Goal: Task Accomplishment & Management: Manage account settings

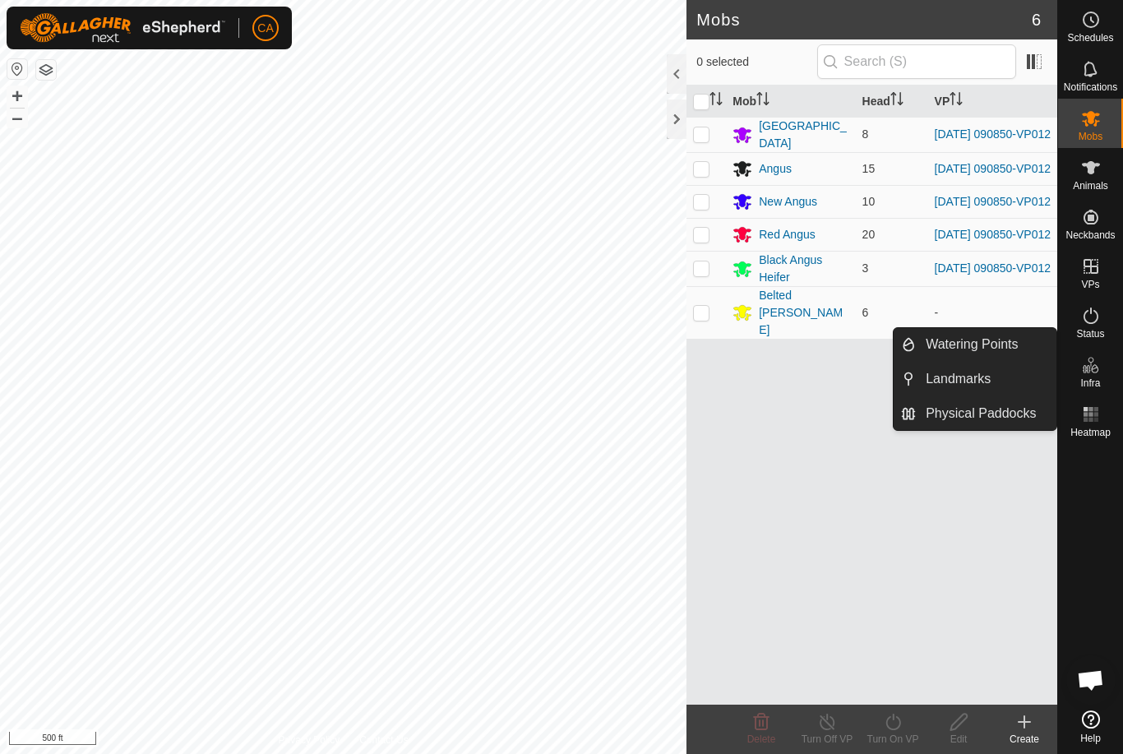
click at [1031, 346] on link "Watering Points" at bounding box center [986, 344] width 141 height 33
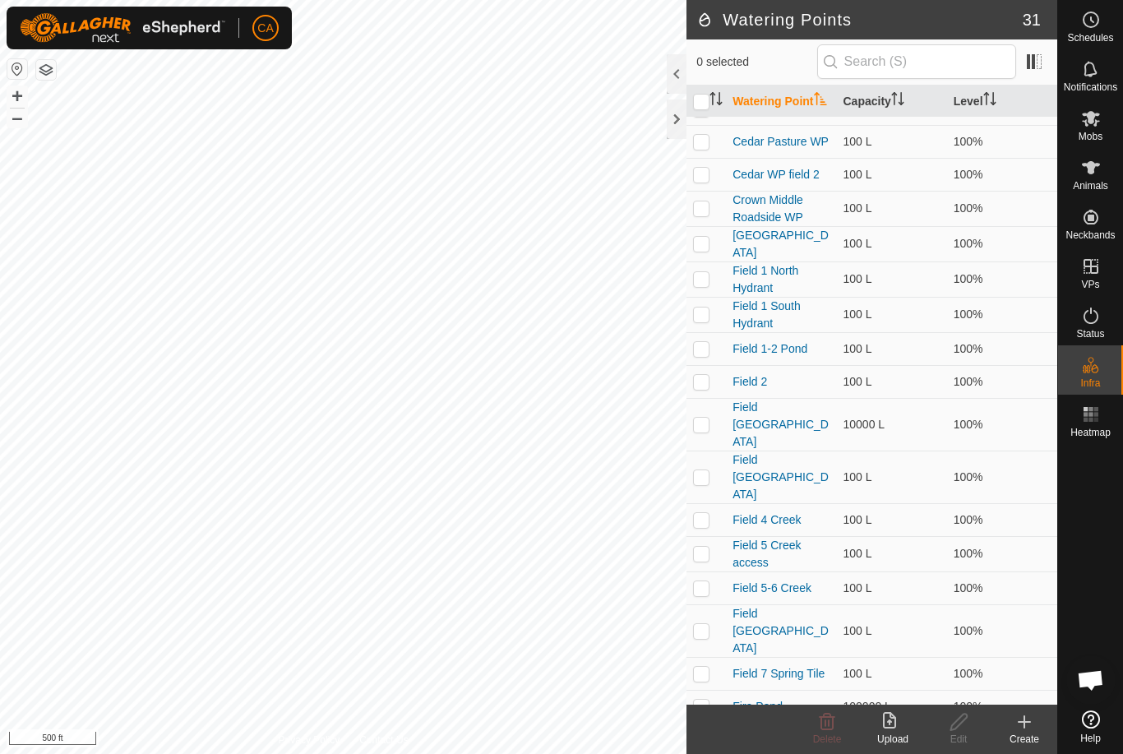
scroll to position [102, 0]
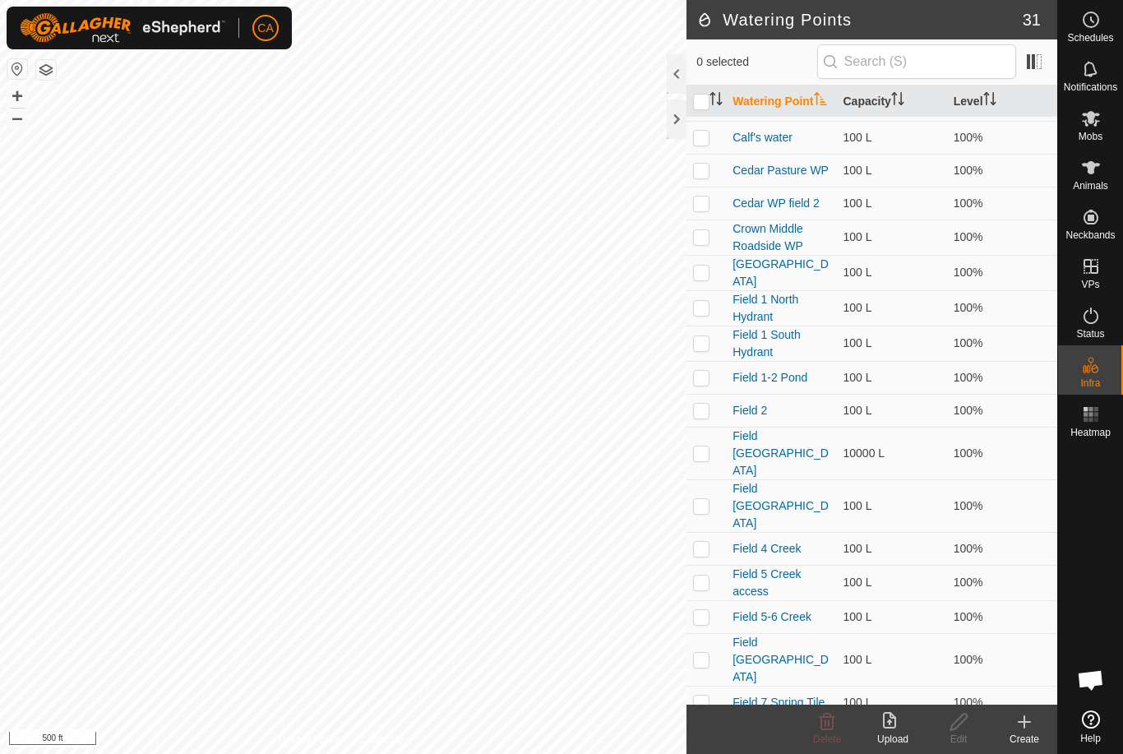
click at [699, 413] on td at bounding box center [705, 410] width 39 height 33
click at [824, 736] on span "Delete" at bounding box center [827, 739] width 29 height 12
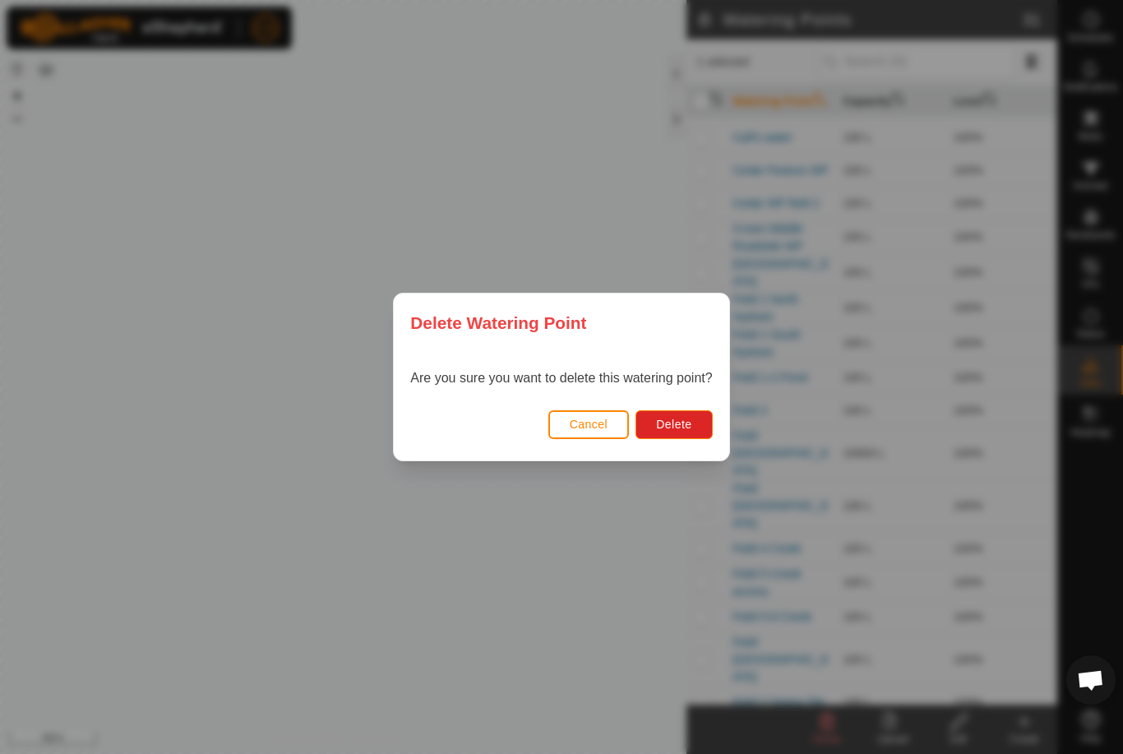
click at [683, 437] on button "Delete" at bounding box center [673, 424] width 76 height 29
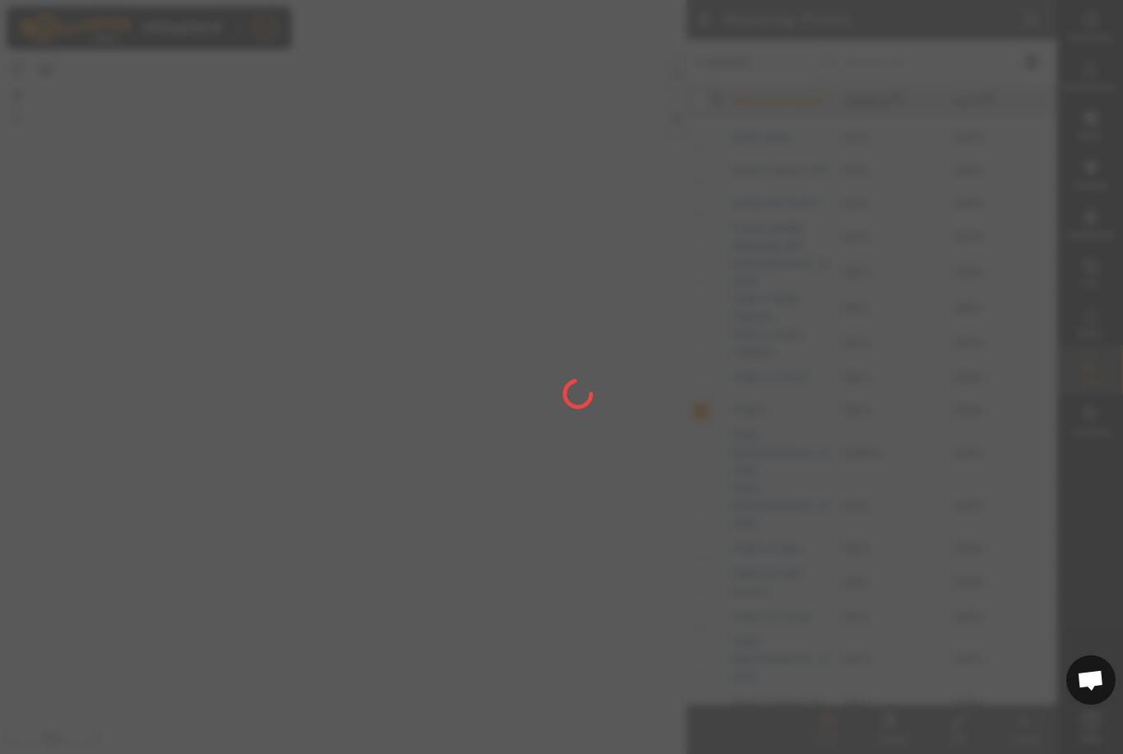
checkbox input "false"
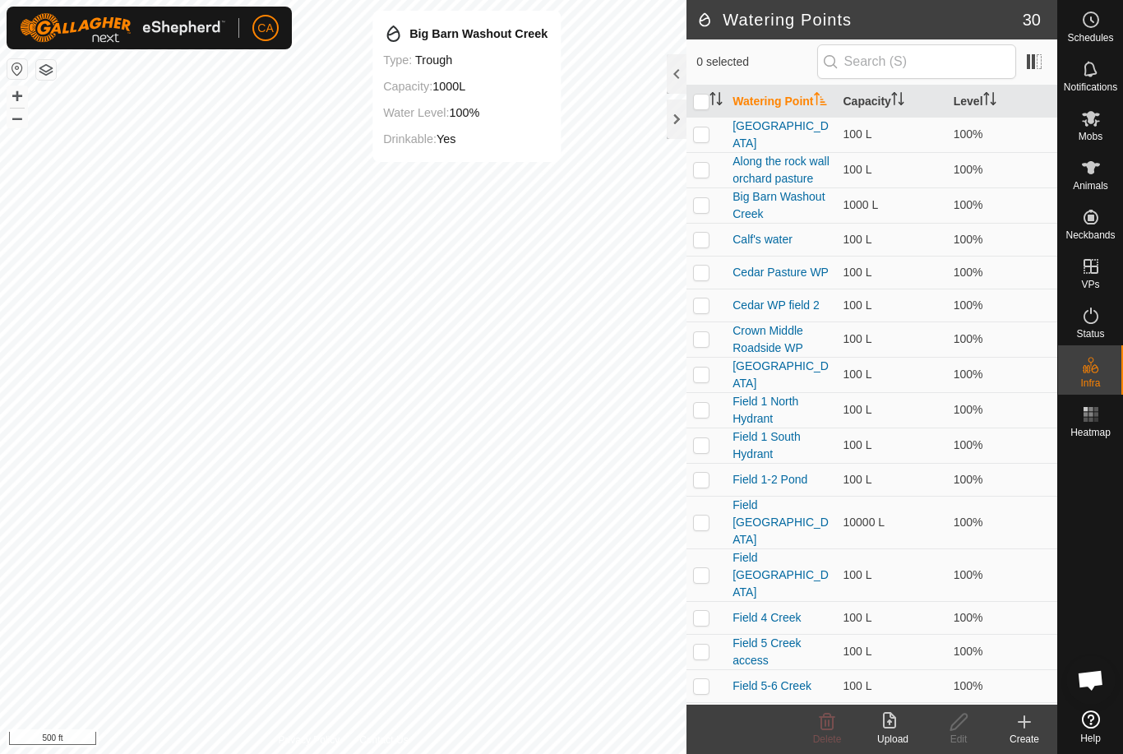
scroll to position [0, 0]
click at [695, 206] on p-checkbox at bounding box center [701, 204] width 16 height 13
click at [827, 724] on icon at bounding box center [827, 722] width 20 height 20
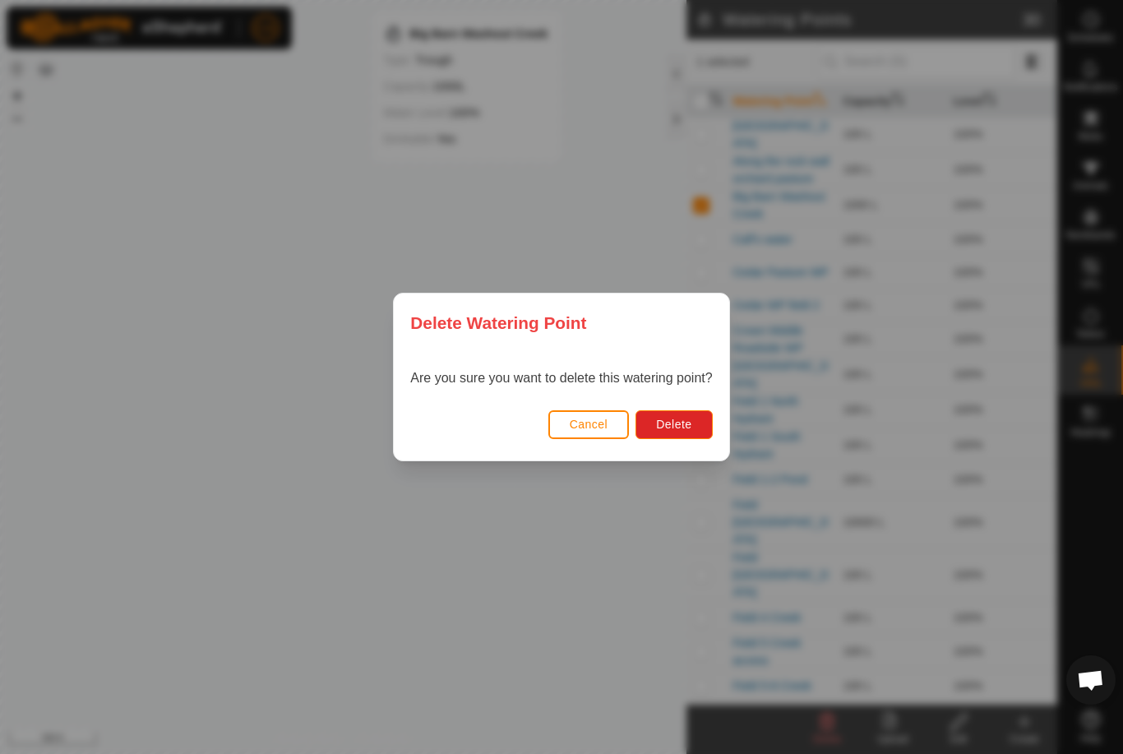
click at [690, 434] on button "Delete" at bounding box center [673, 424] width 76 height 29
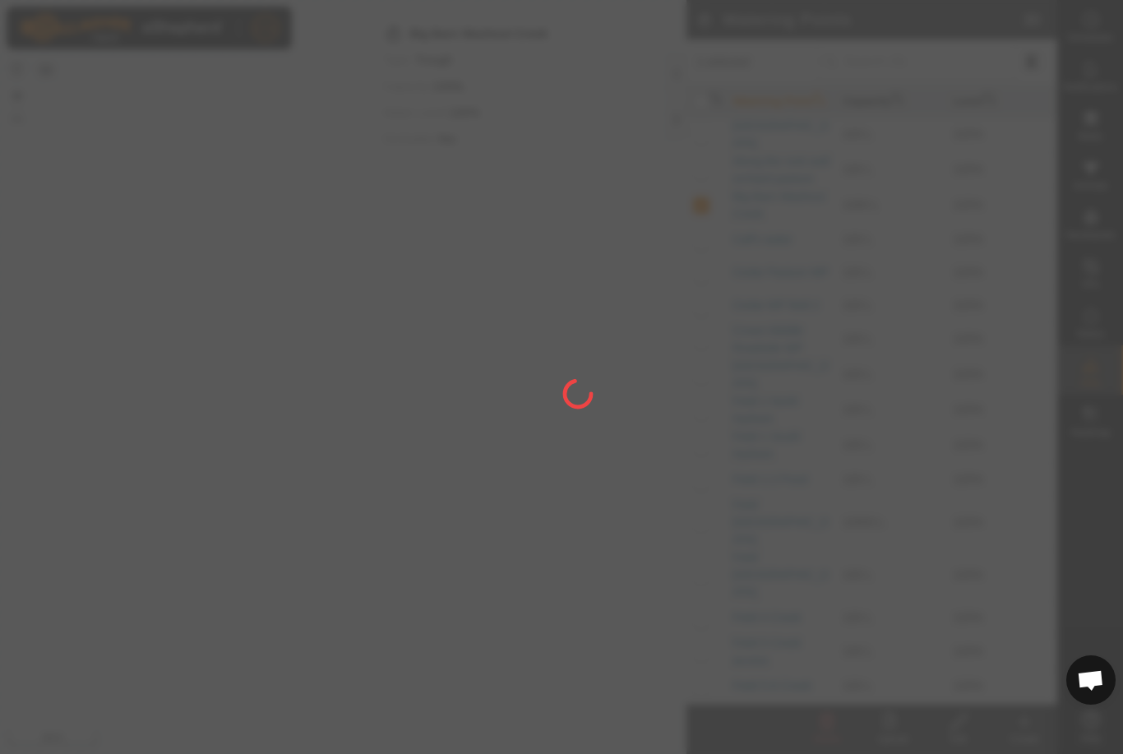
checkbox input "false"
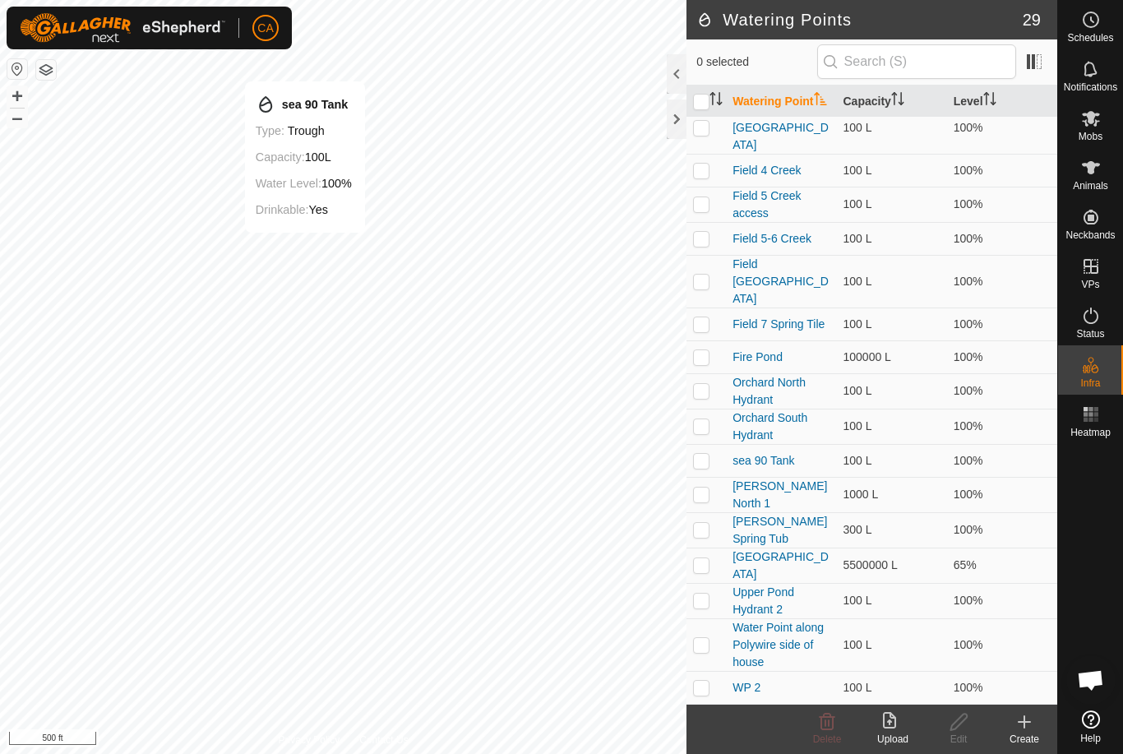
scroll to position [411, 0]
click at [709, 445] on td at bounding box center [705, 461] width 39 height 33
click at [822, 726] on icon at bounding box center [828, 722] width 16 height 16
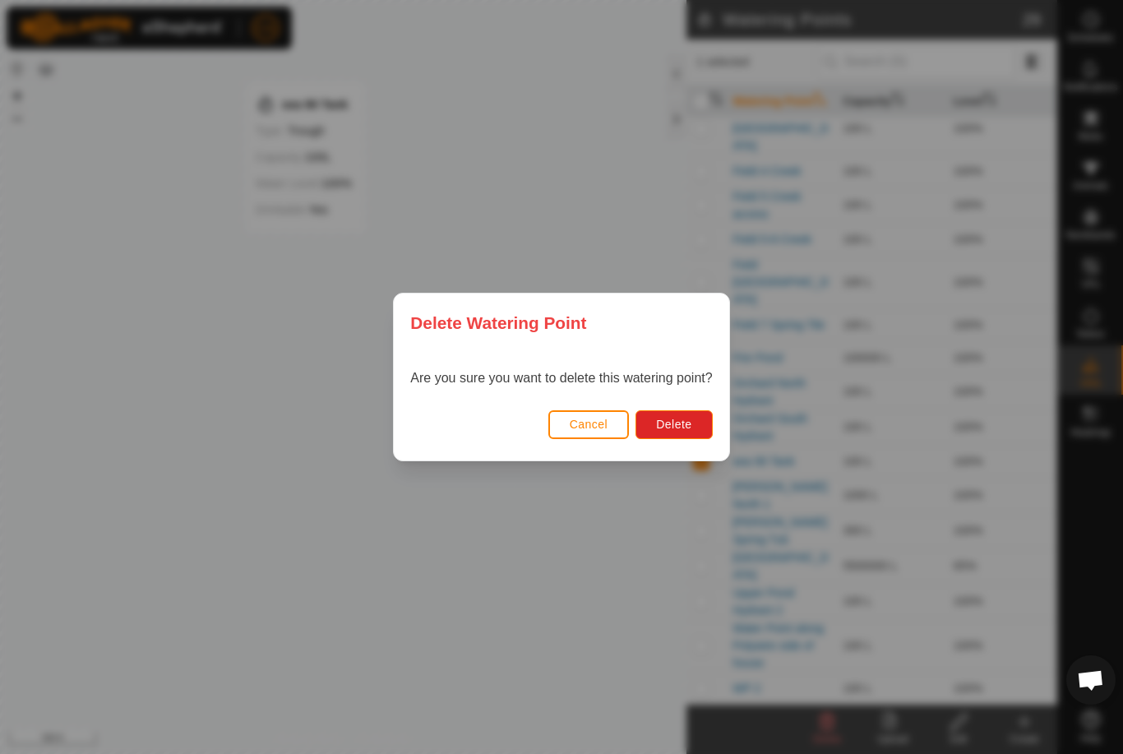
click at [704, 433] on button "Delete" at bounding box center [673, 424] width 76 height 29
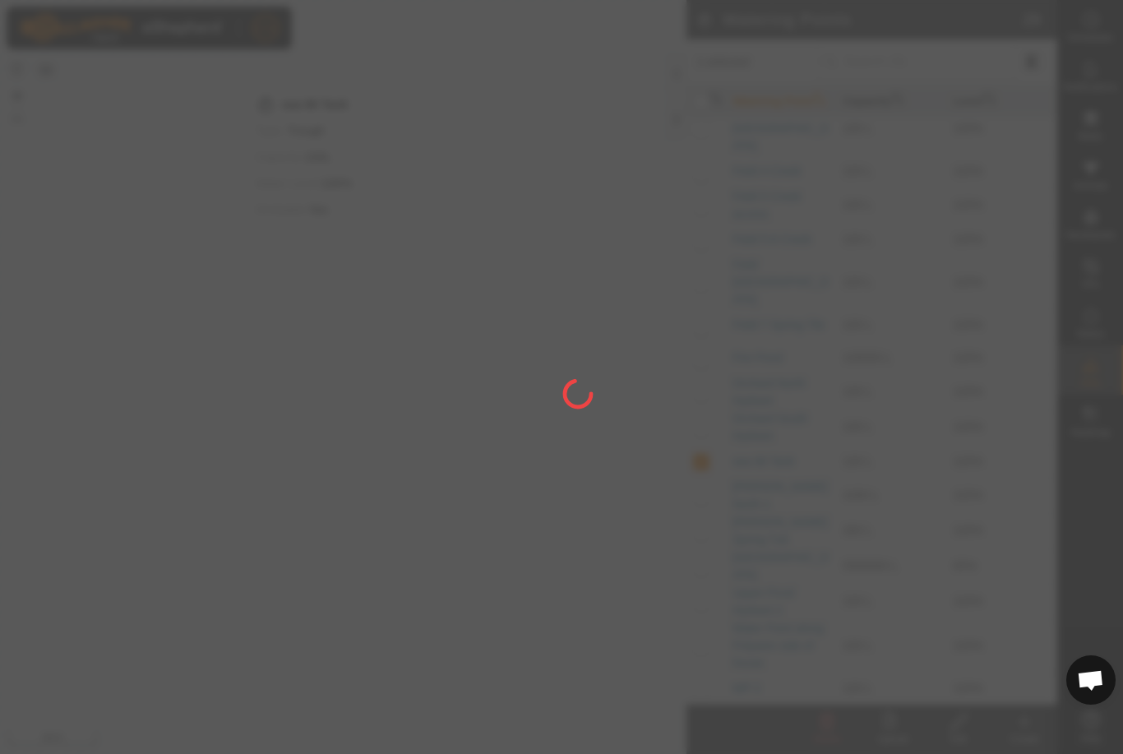
checkbox input "false"
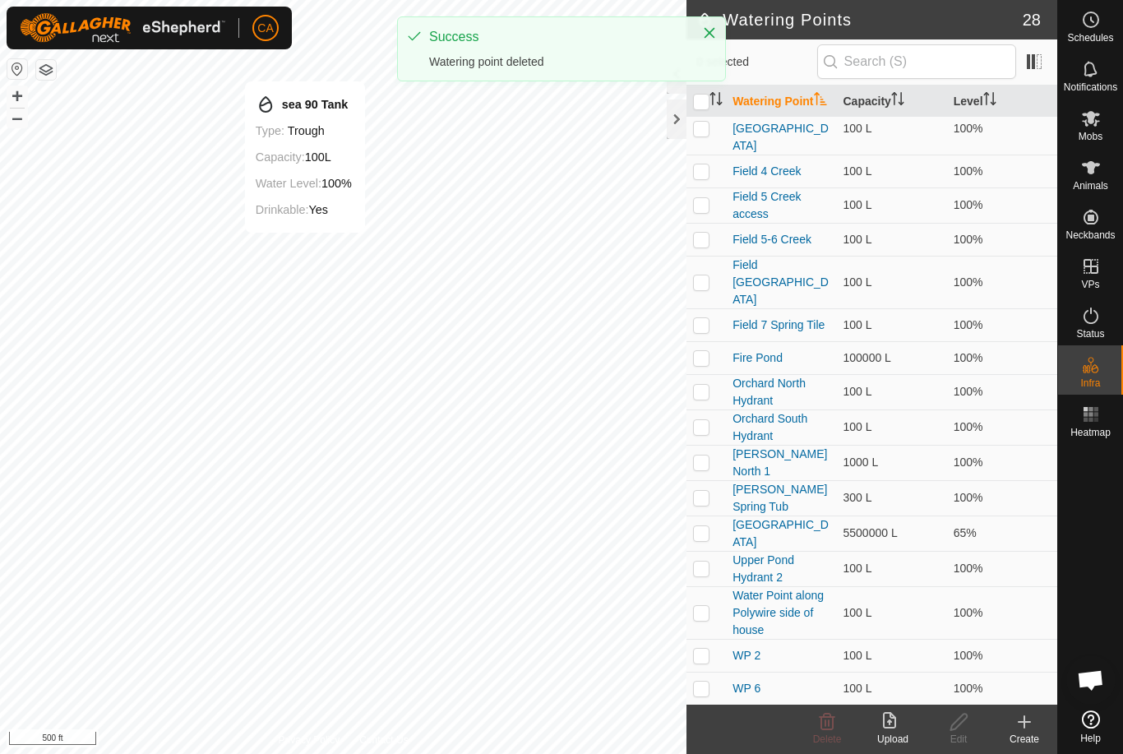
scroll to position [378, 0]
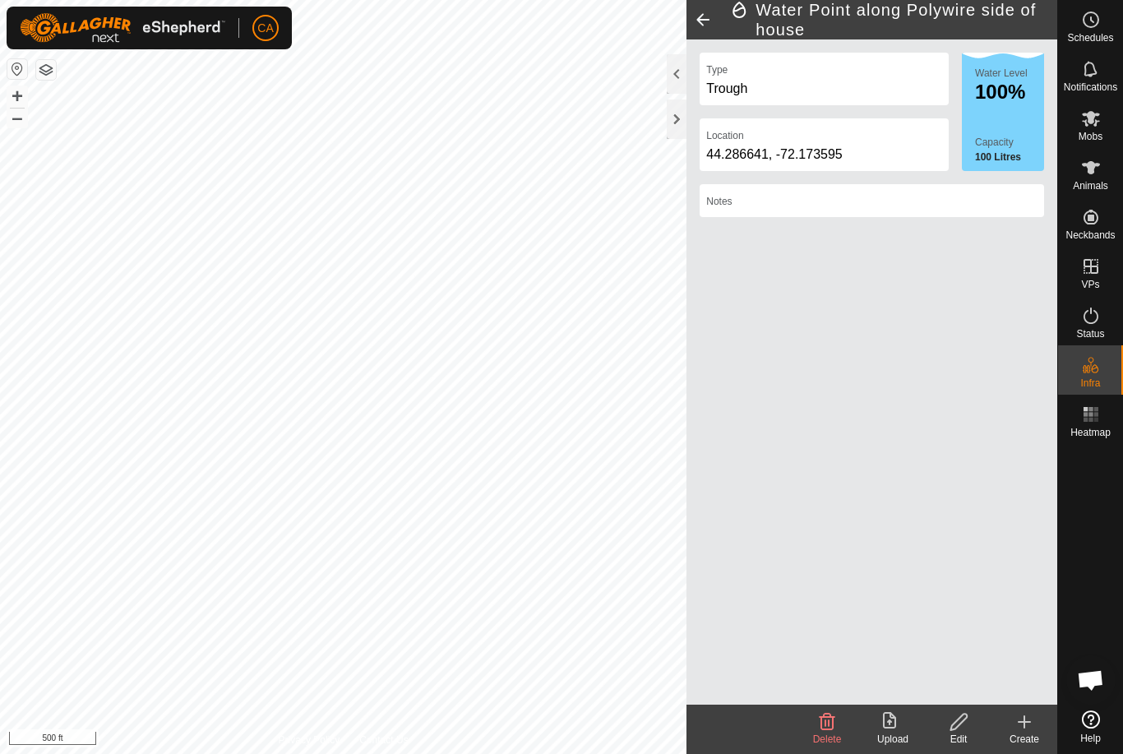
click at [829, 724] on icon at bounding box center [828, 722] width 16 height 16
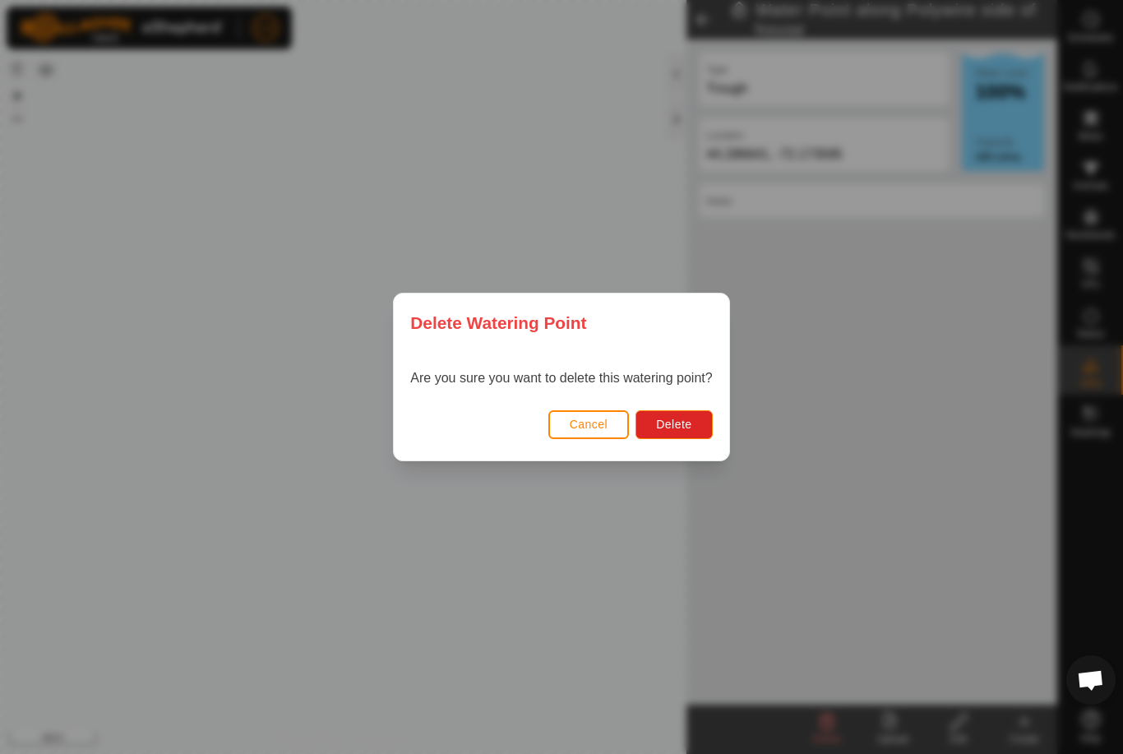
click at [692, 437] on button "Delete" at bounding box center [673, 424] width 76 height 29
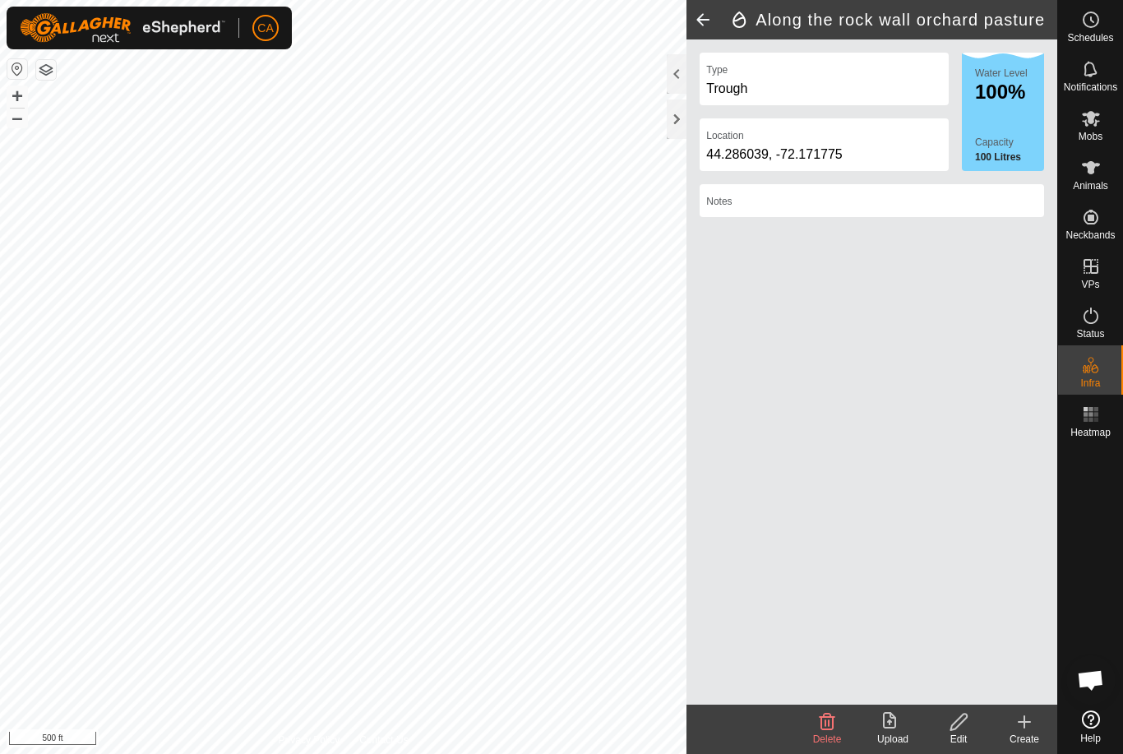
click at [833, 731] on icon at bounding box center [827, 722] width 20 height 20
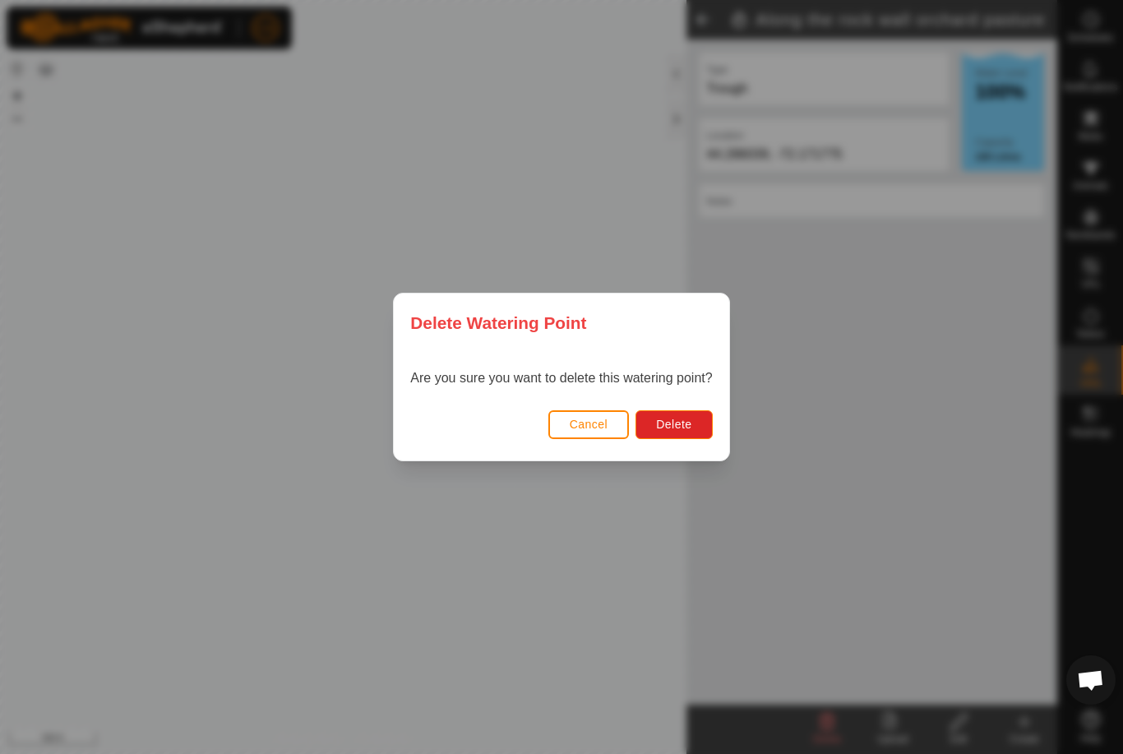
click at [705, 428] on button "Delete" at bounding box center [673, 424] width 76 height 29
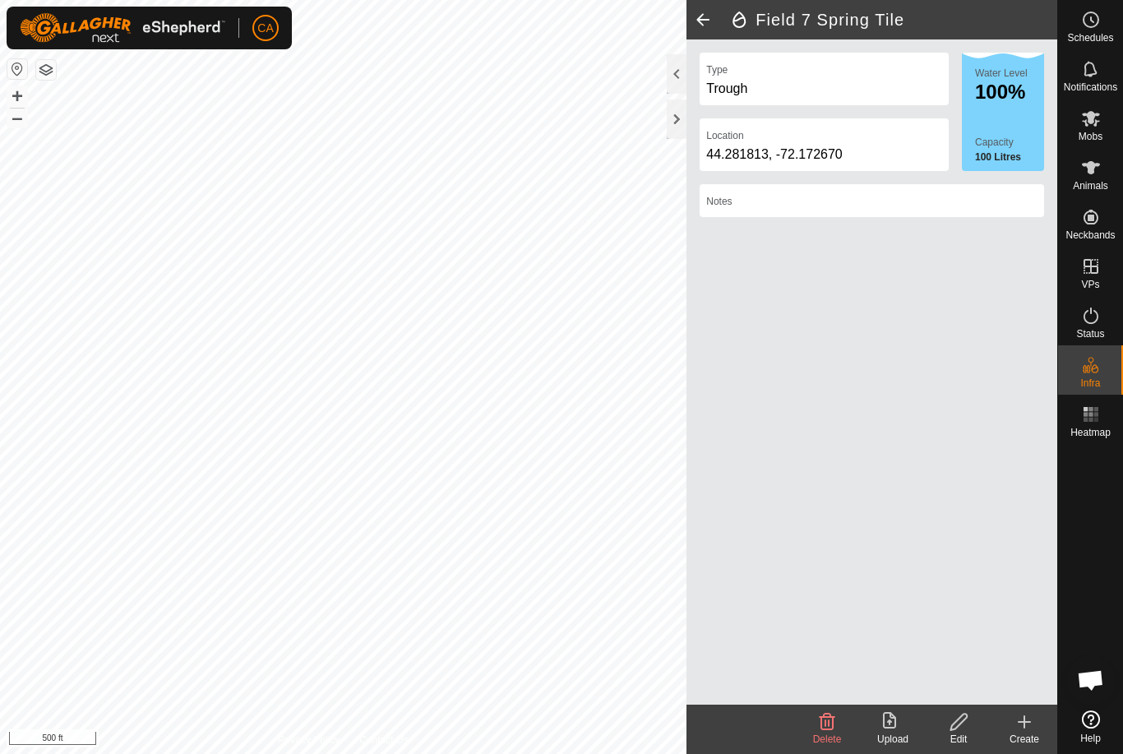
click at [829, 730] on icon at bounding box center [828, 722] width 16 height 16
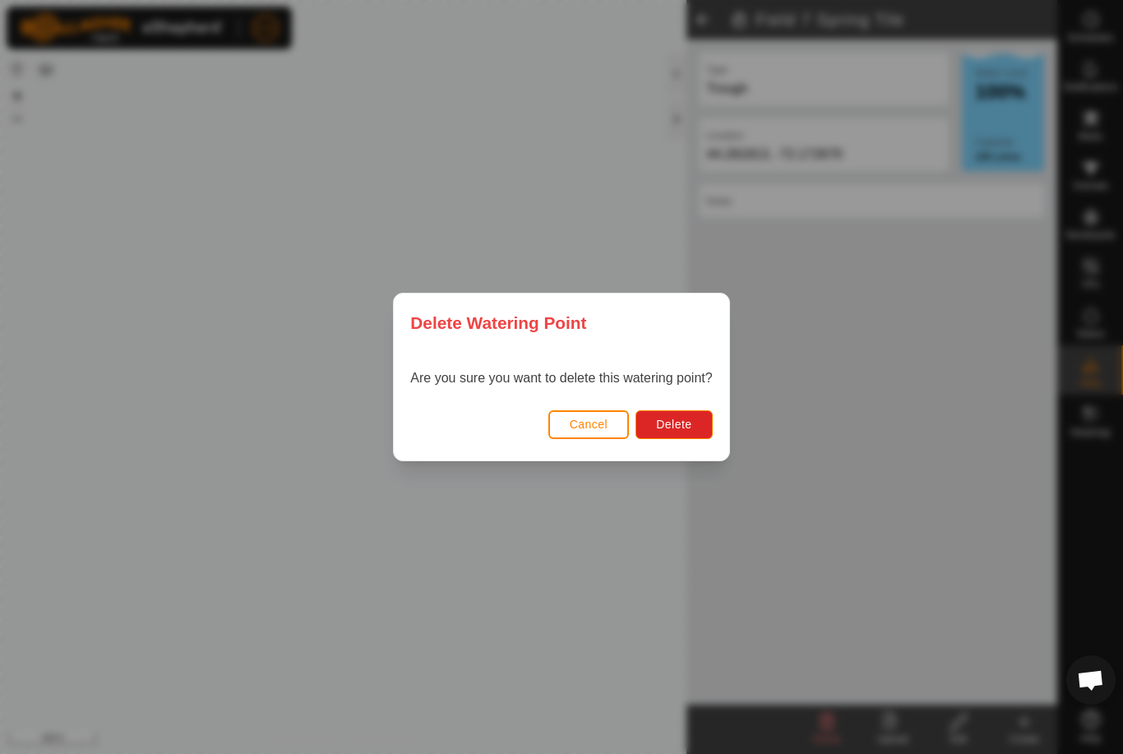
click at [694, 434] on button "Delete" at bounding box center [673, 424] width 76 height 29
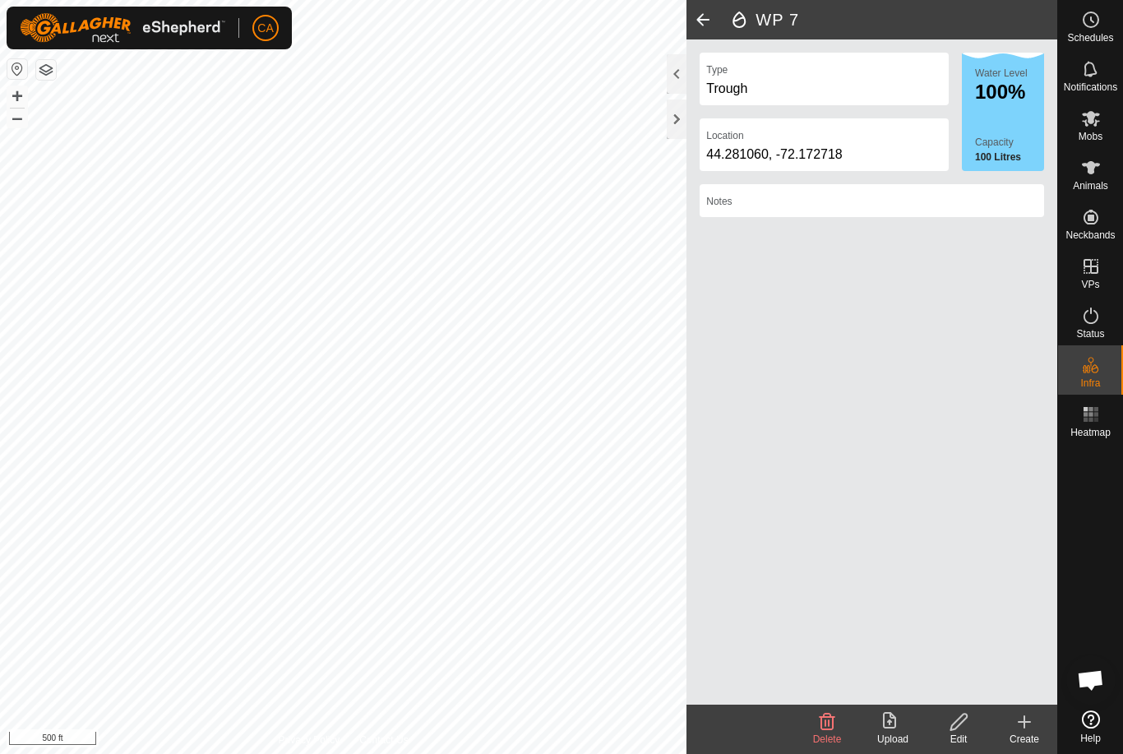
click at [821, 720] on icon at bounding box center [828, 722] width 16 height 16
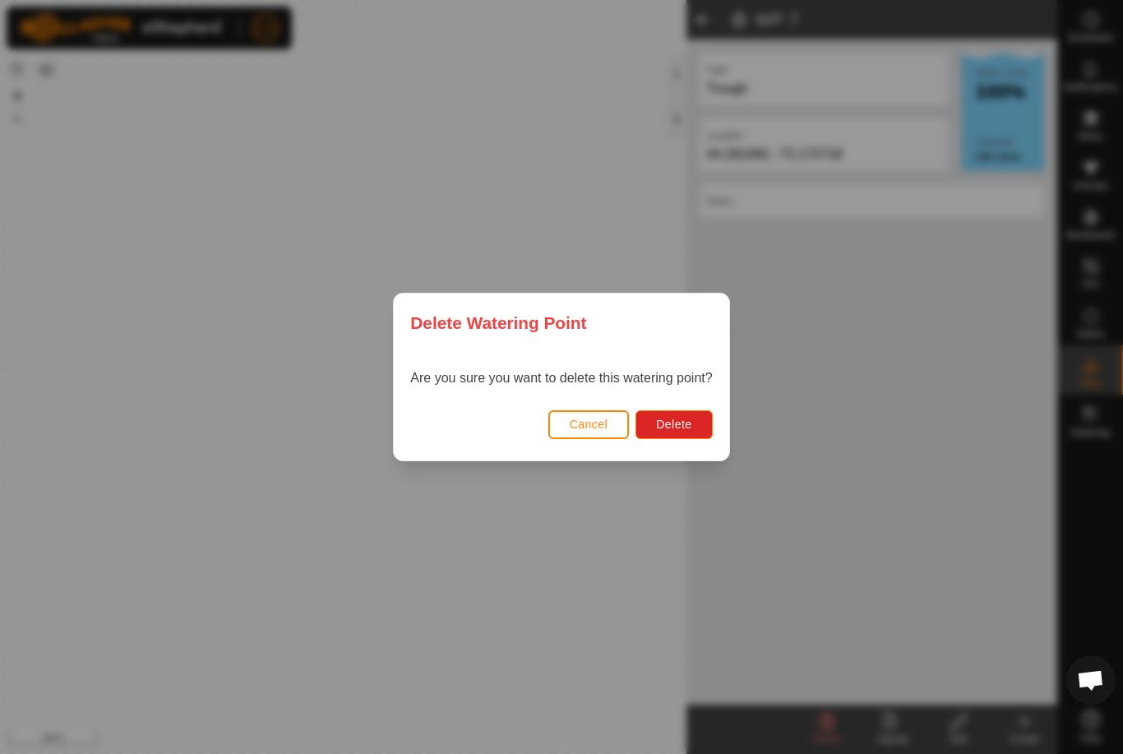
click at [689, 424] on span "Delete" at bounding box center [673, 424] width 35 height 13
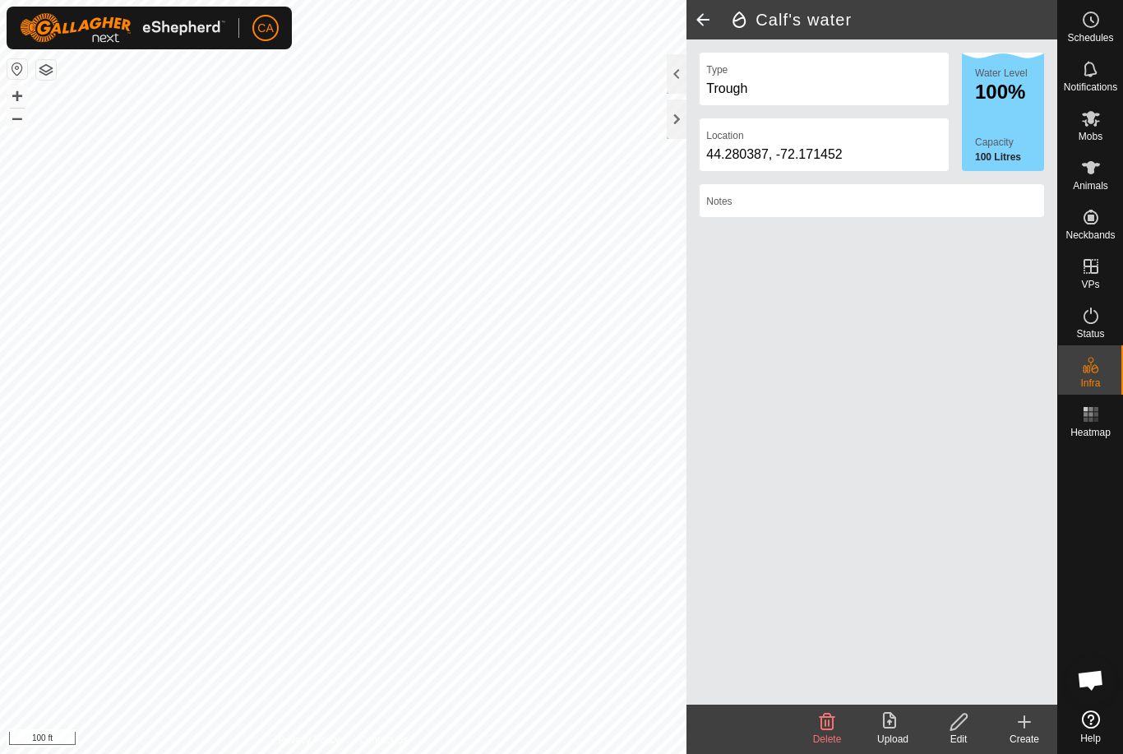
click at [827, 729] on icon at bounding box center [828, 722] width 16 height 16
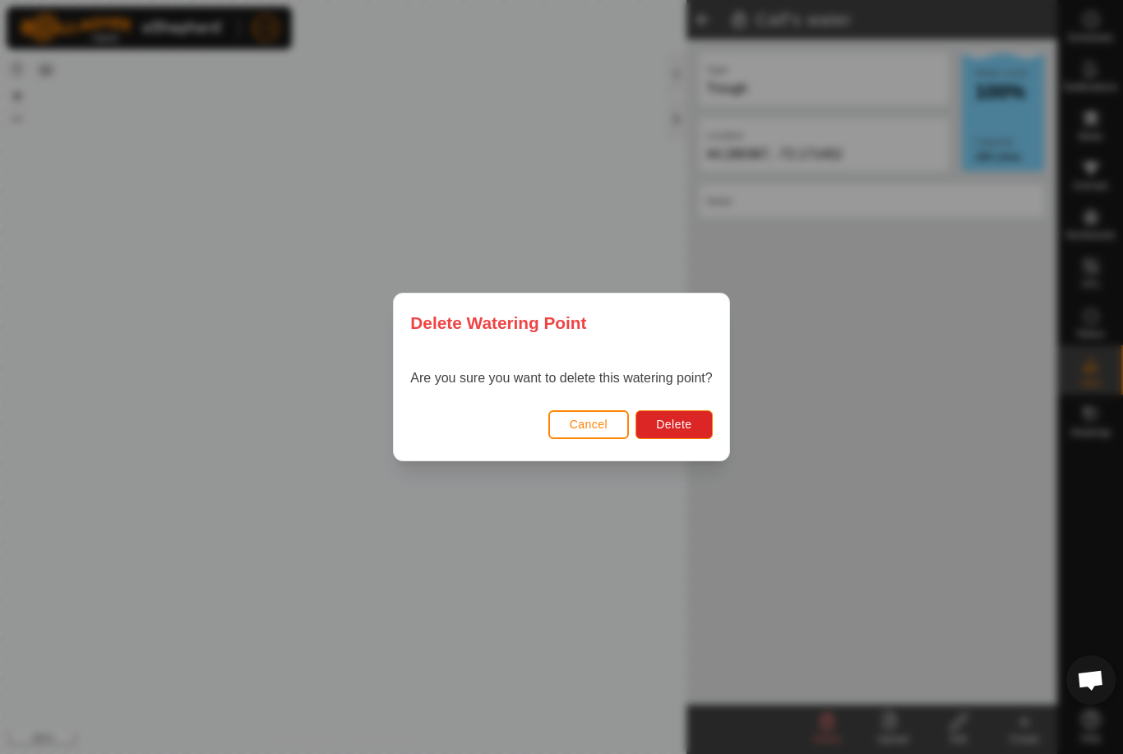
click at [697, 424] on button "Delete" at bounding box center [673, 424] width 76 height 29
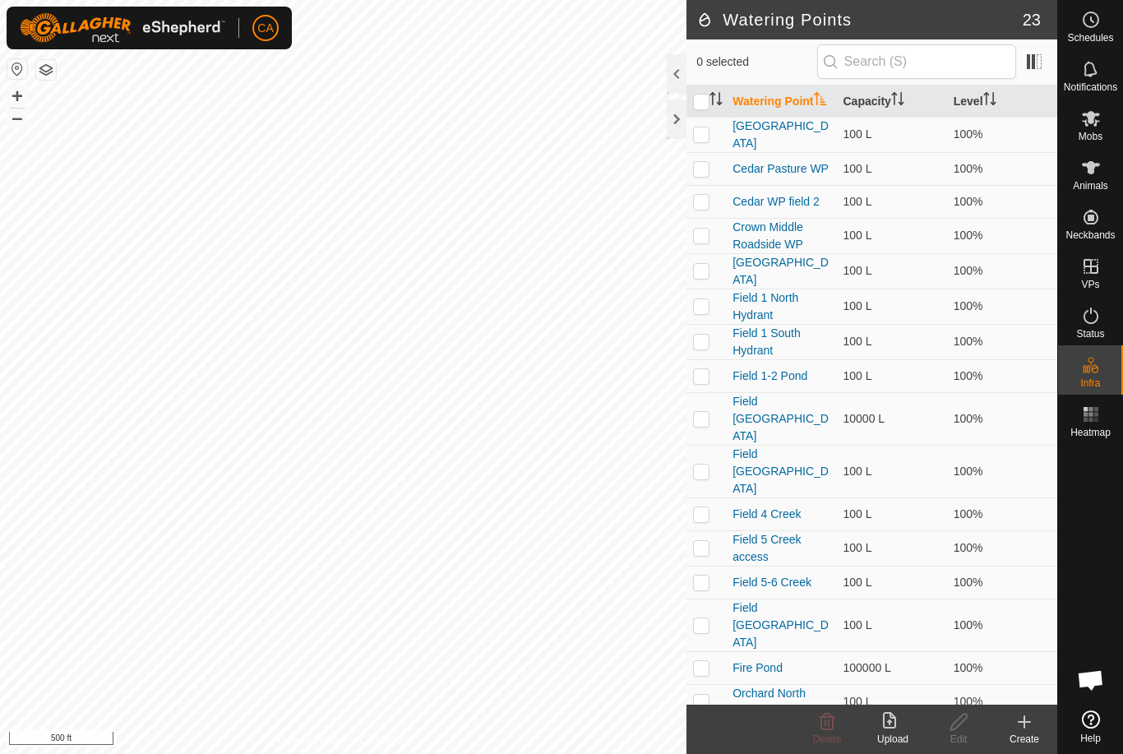
click at [707, 163] on p-checkbox at bounding box center [701, 168] width 16 height 13
click at [688, 162] on td at bounding box center [705, 168] width 39 height 33
checkbox input "false"
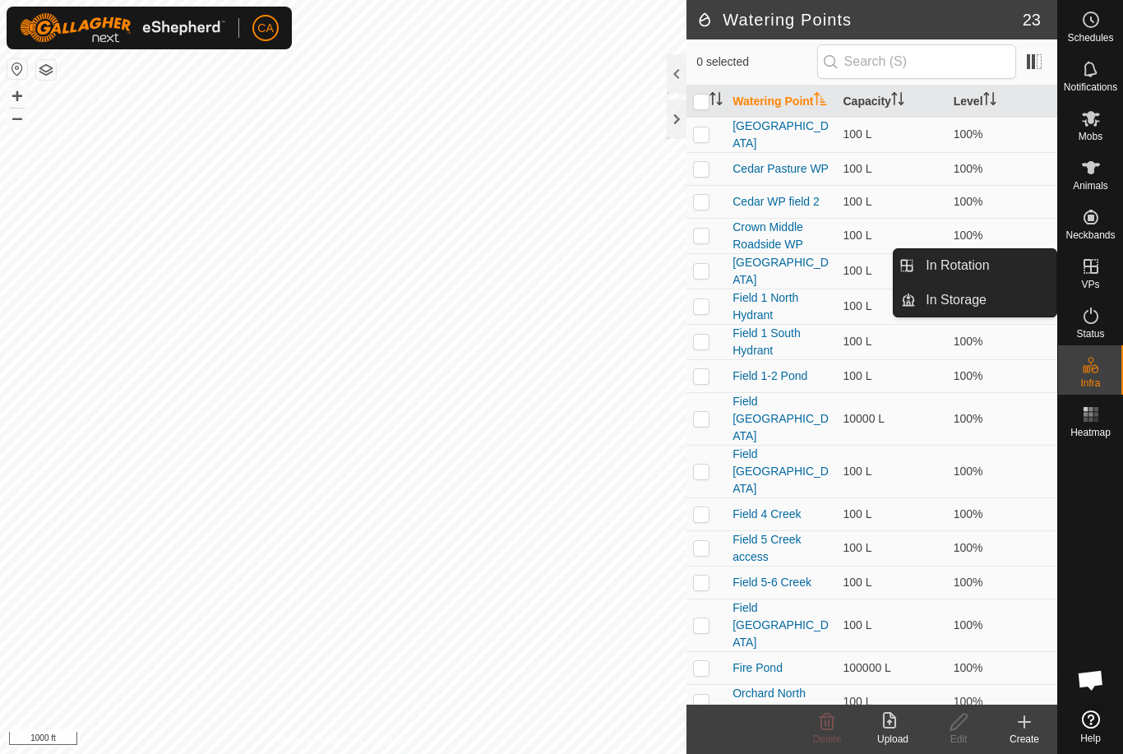
click at [1005, 269] on link "In Rotation" at bounding box center [986, 265] width 141 height 33
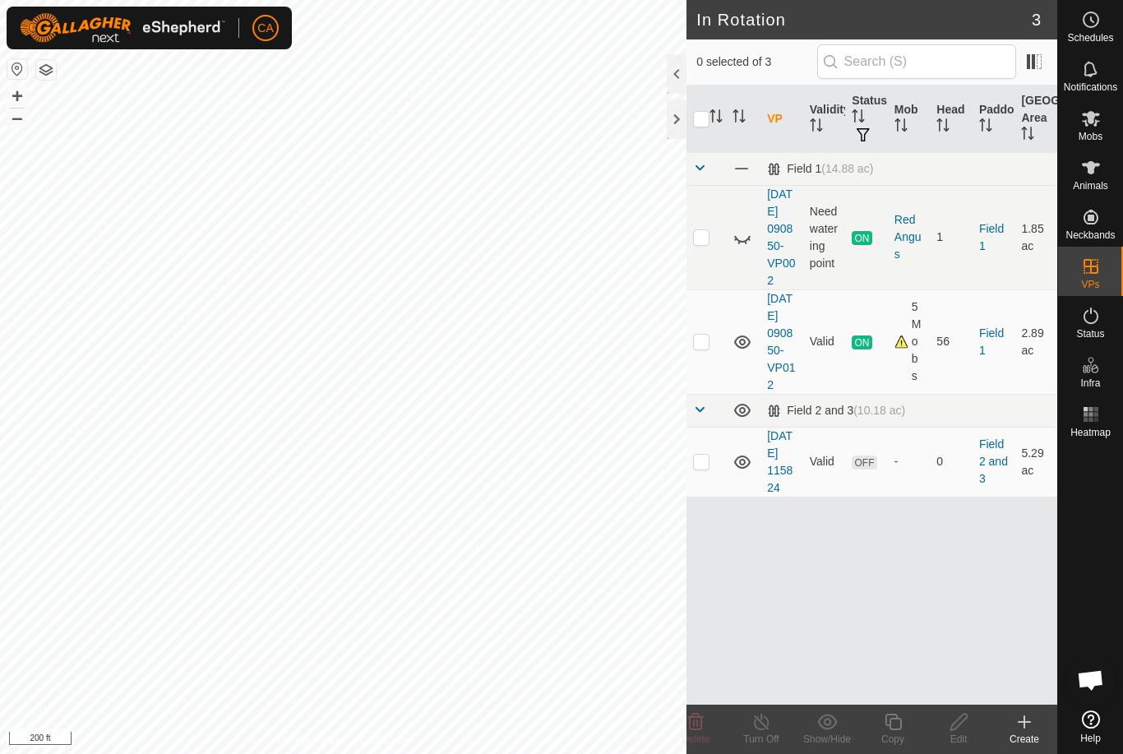
click at [1023, 722] on icon at bounding box center [1024, 722] width 12 height 0
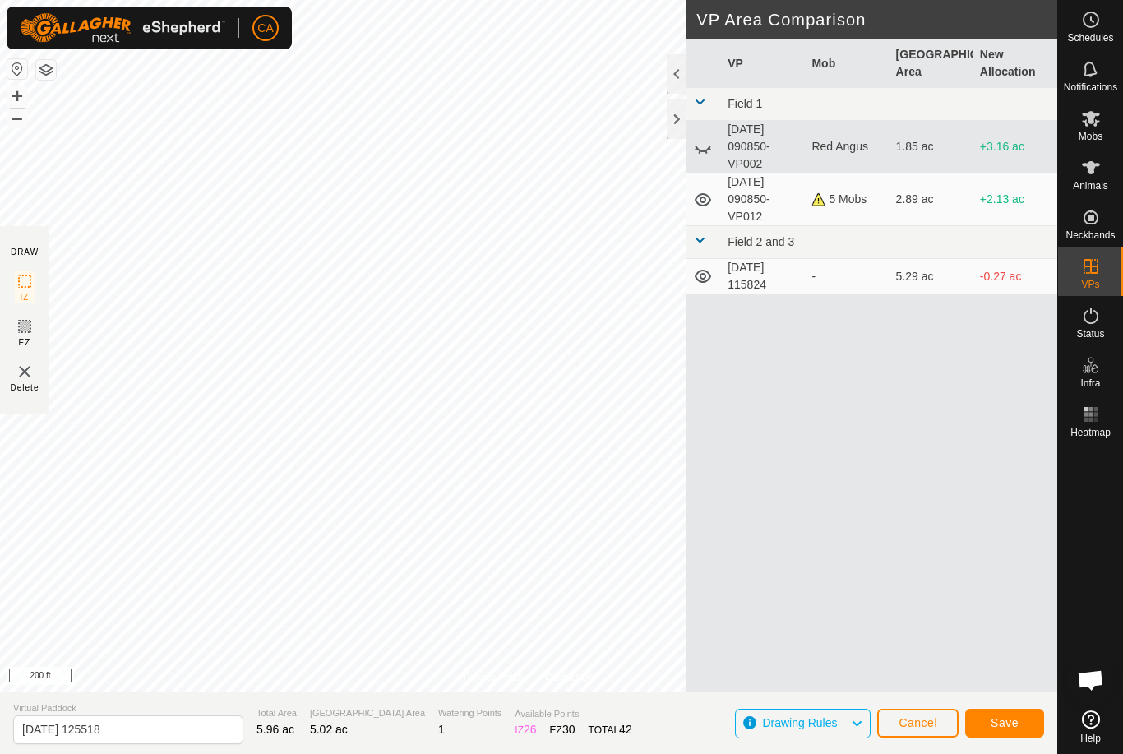
click at [1011, 726] on span "Save" at bounding box center [1005, 722] width 28 height 13
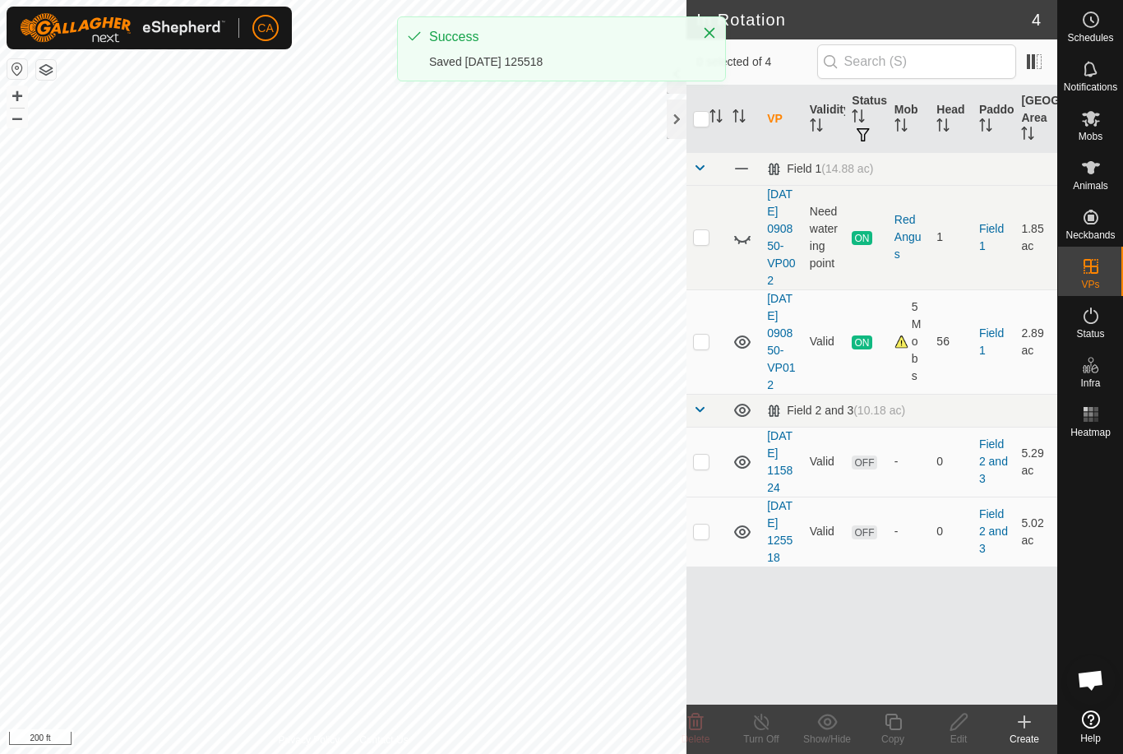
click at [712, 566] on td at bounding box center [705, 531] width 39 height 70
checkbox input "true"
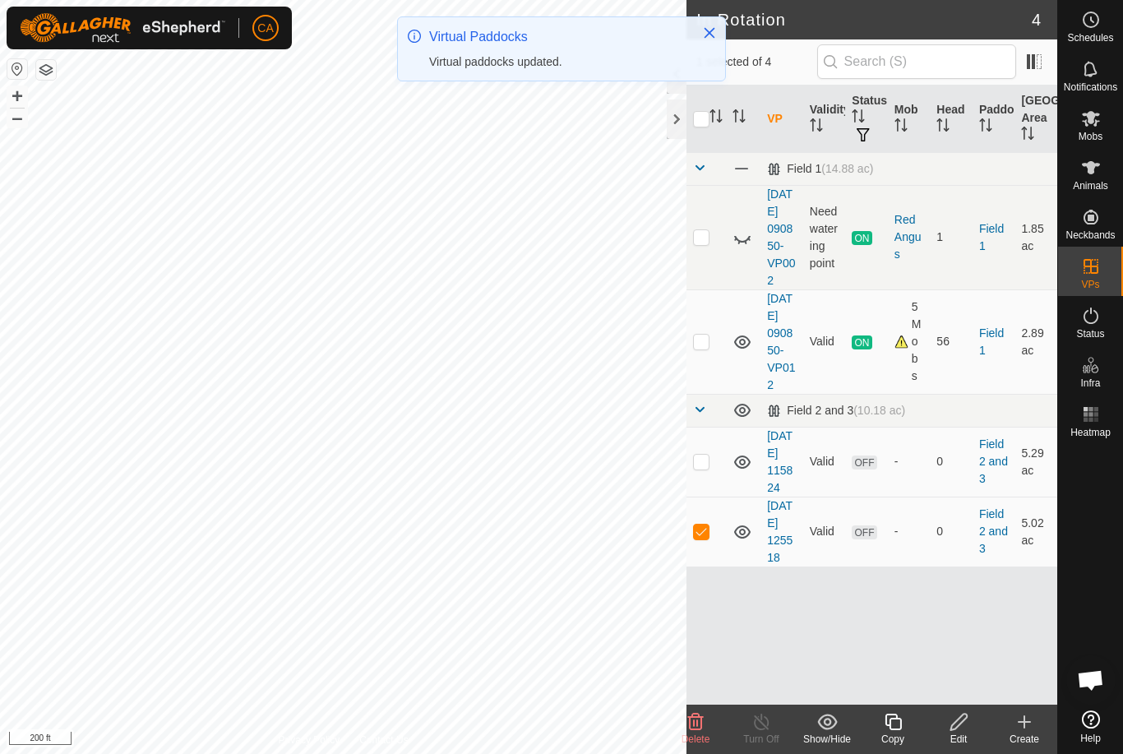
click at [968, 726] on icon at bounding box center [959, 722] width 21 height 20
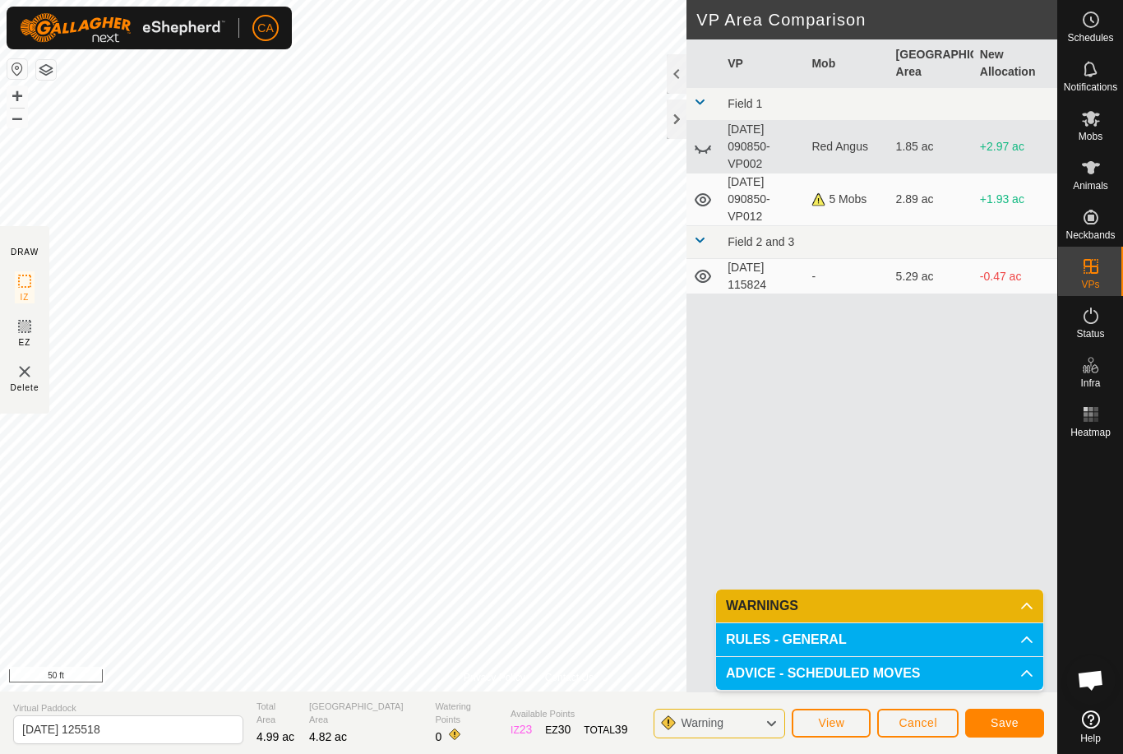
click at [995, 723] on span "Save" at bounding box center [1005, 722] width 28 height 13
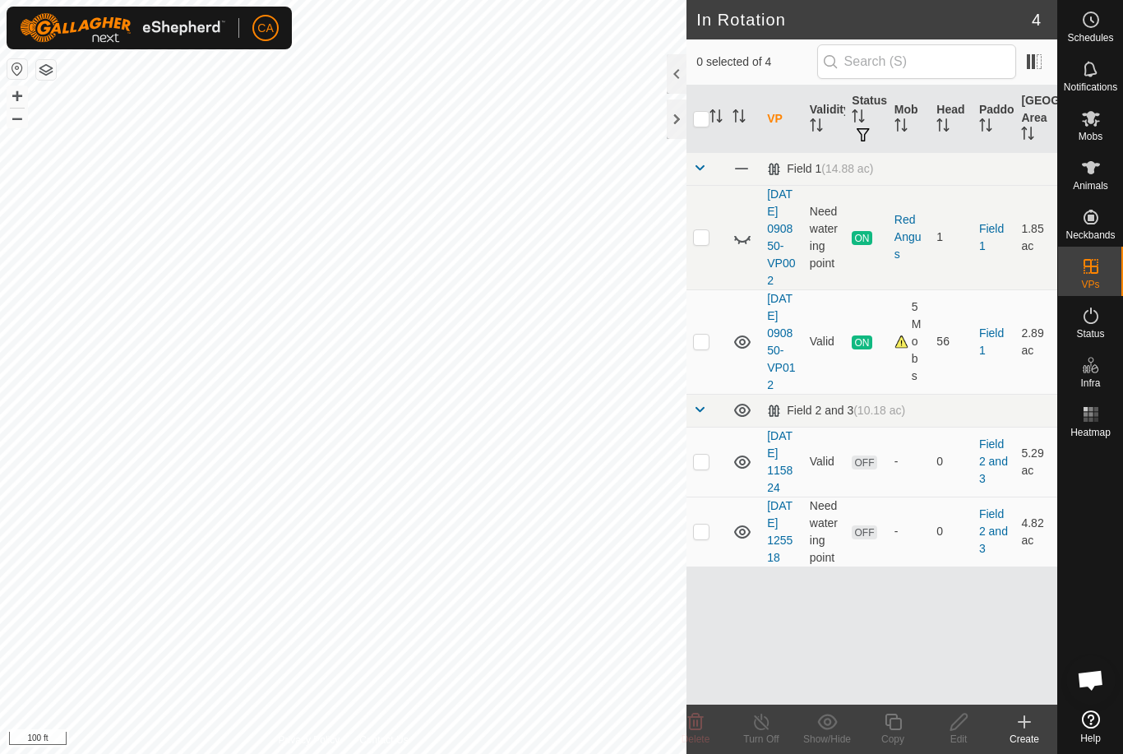
click at [716, 492] on td at bounding box center [705, 462] width 39 height 70
checkbox input "true"
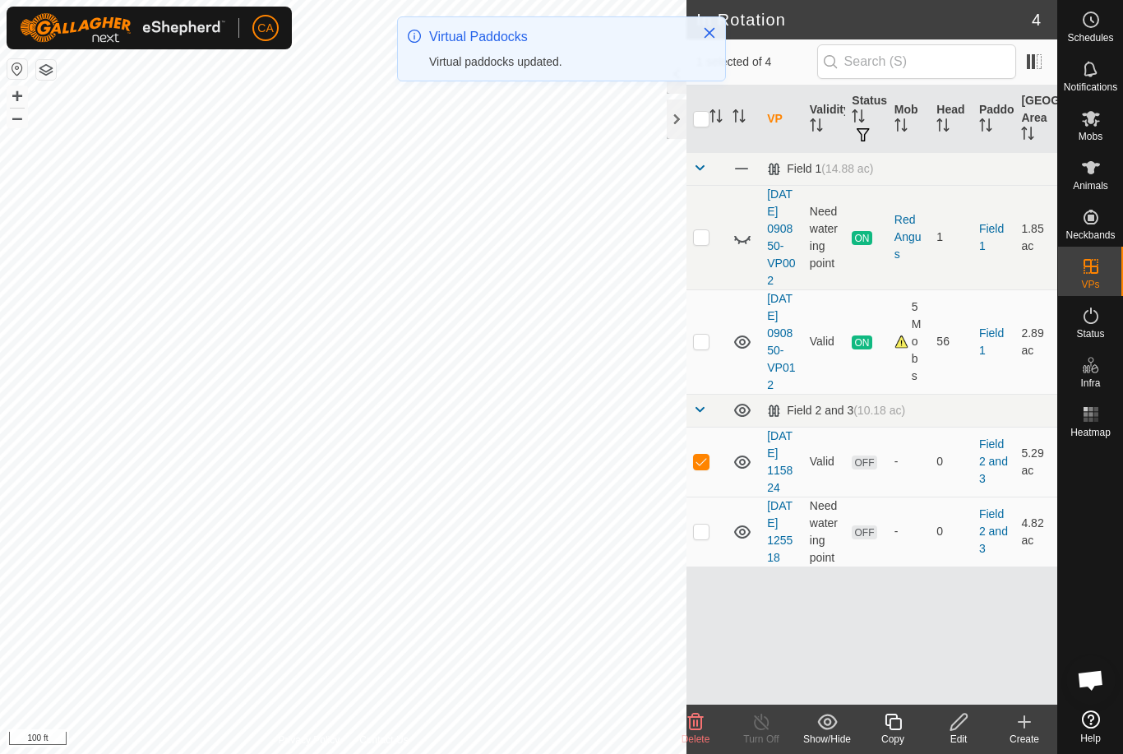
click at [958, 724] on icon at bounding box center [958, 722] width 16 height 16
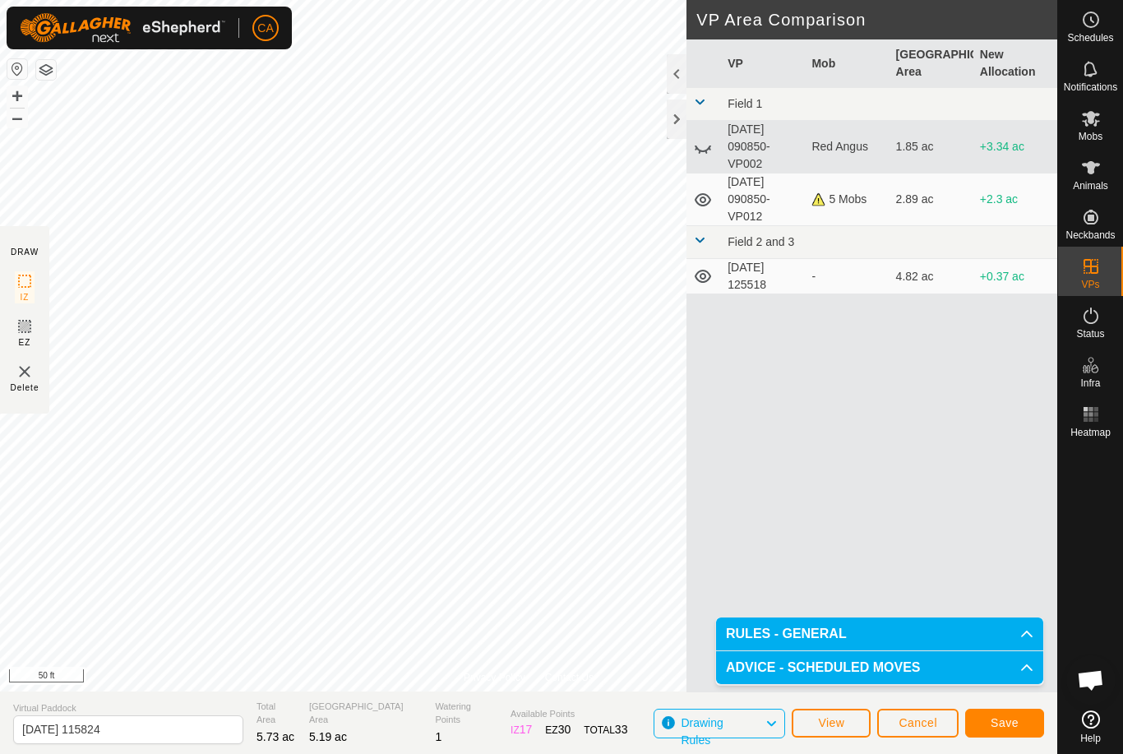
click at [1006, 718] on span "Save" at bounding box center [1005, 722] width 28 height 13
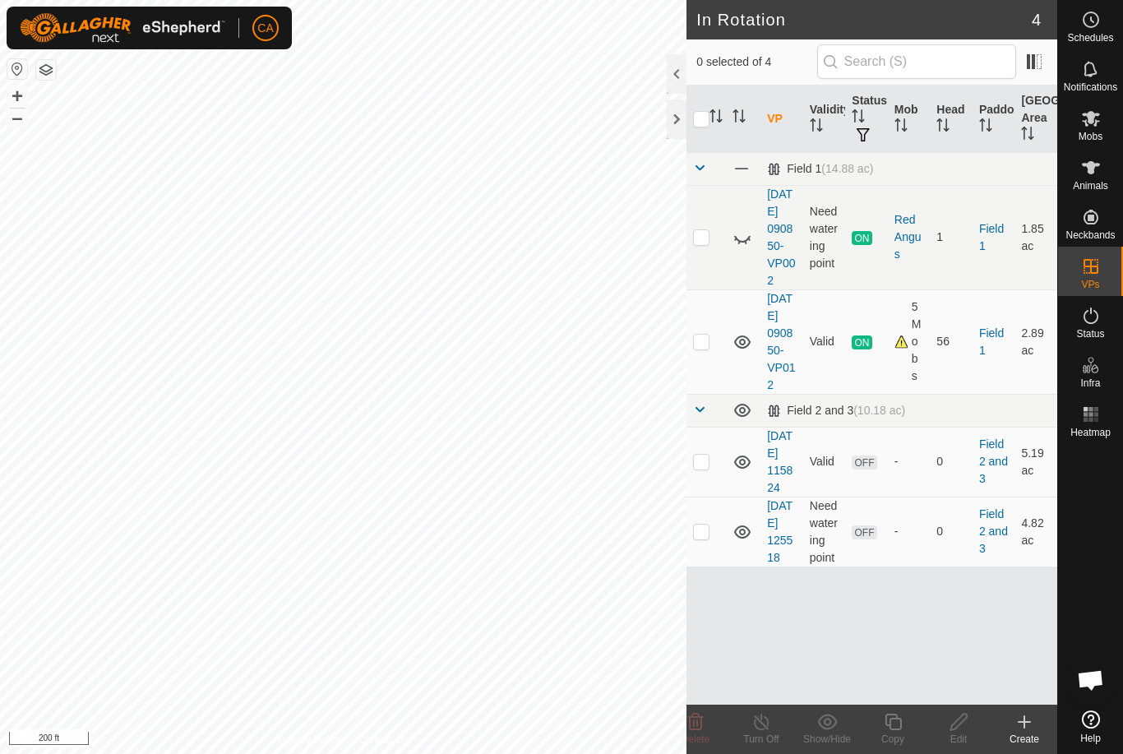
click at [704, 468] on p-checkbox at bounding box center [701, 461] width 16 height 13
checkbox input "true"
click at [957, 726] on icon at bounding box center [958, 722] width 16 height 16
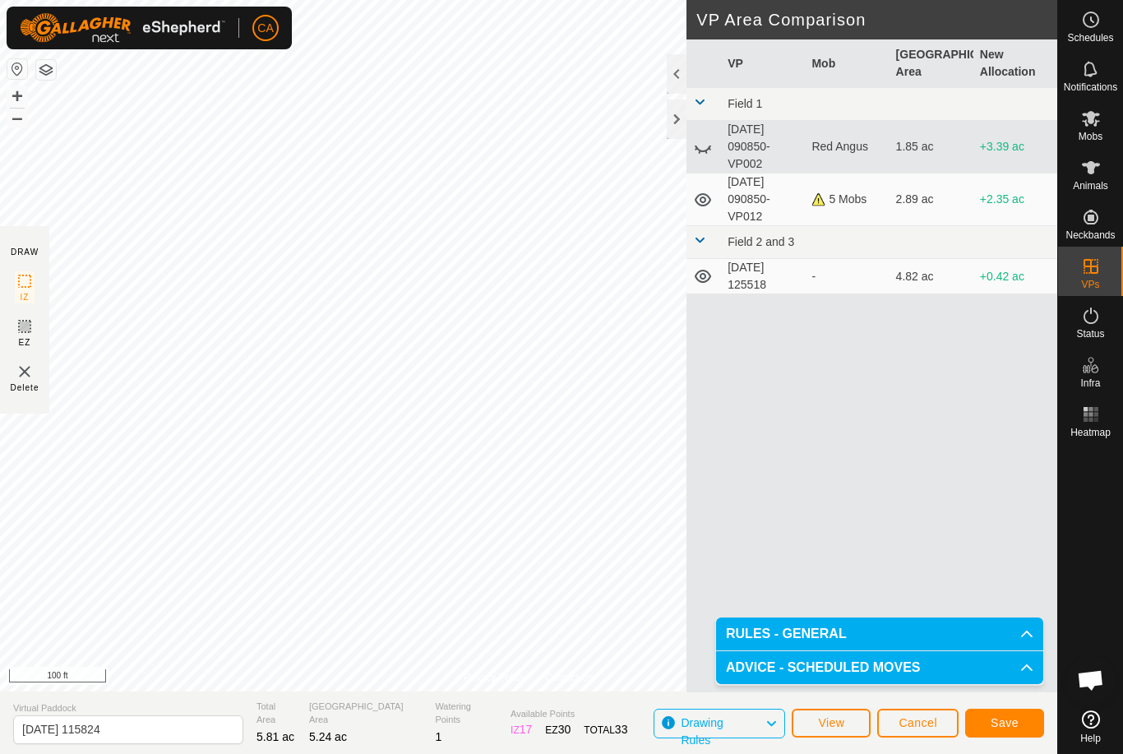
click at [996, 725] on span "Save" at bounding box center [1005, 722] width 28 height 13
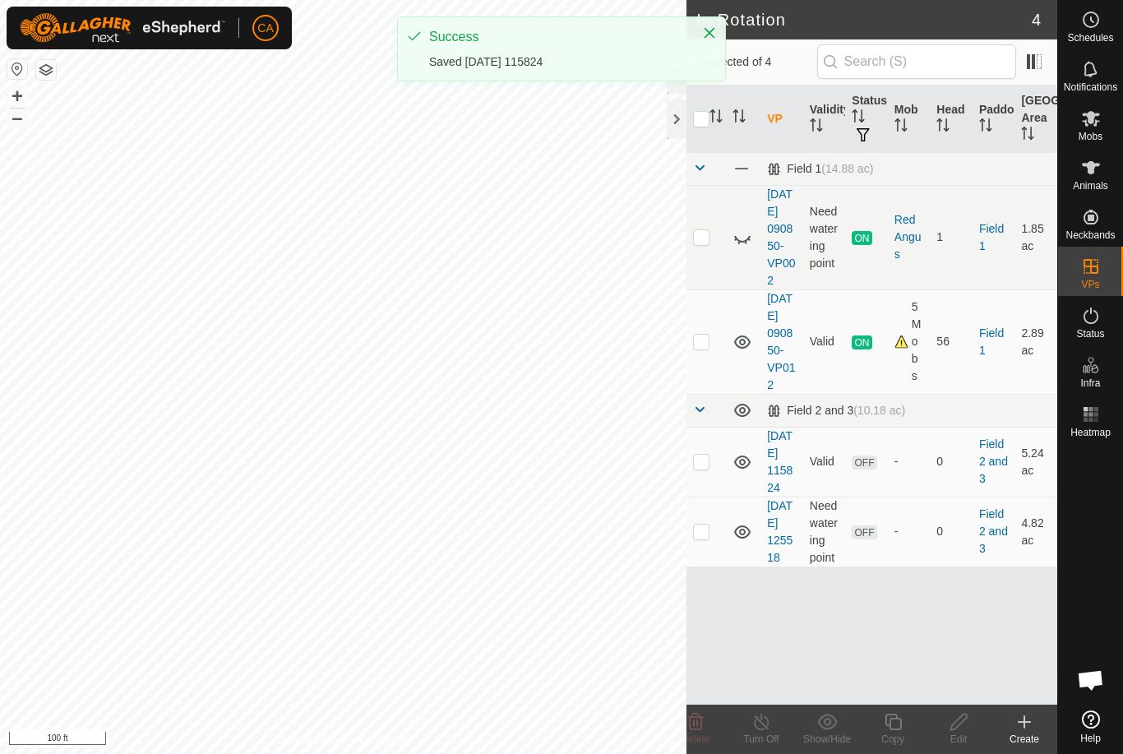
click at [709, 468] on p-checkbox at bounding box center [701, 461] width 16 height 13
checkbox input "true"
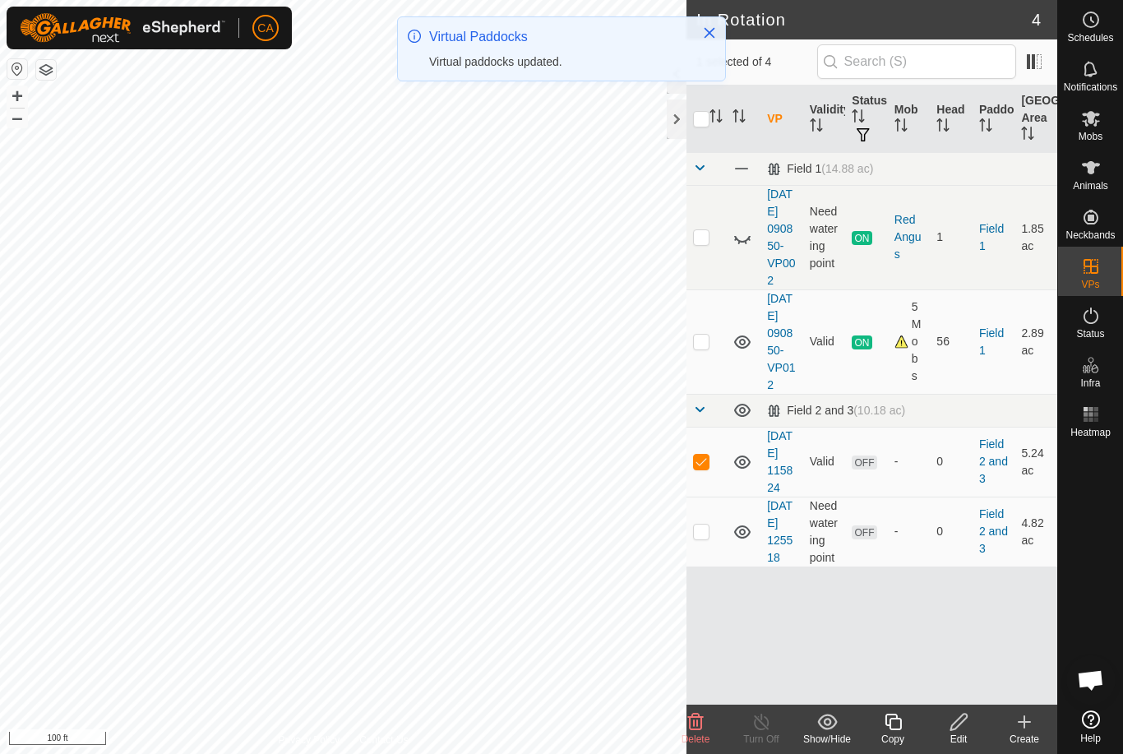
click at [968, 729] on icon at bounding box center [959, 722] width 21 height 20
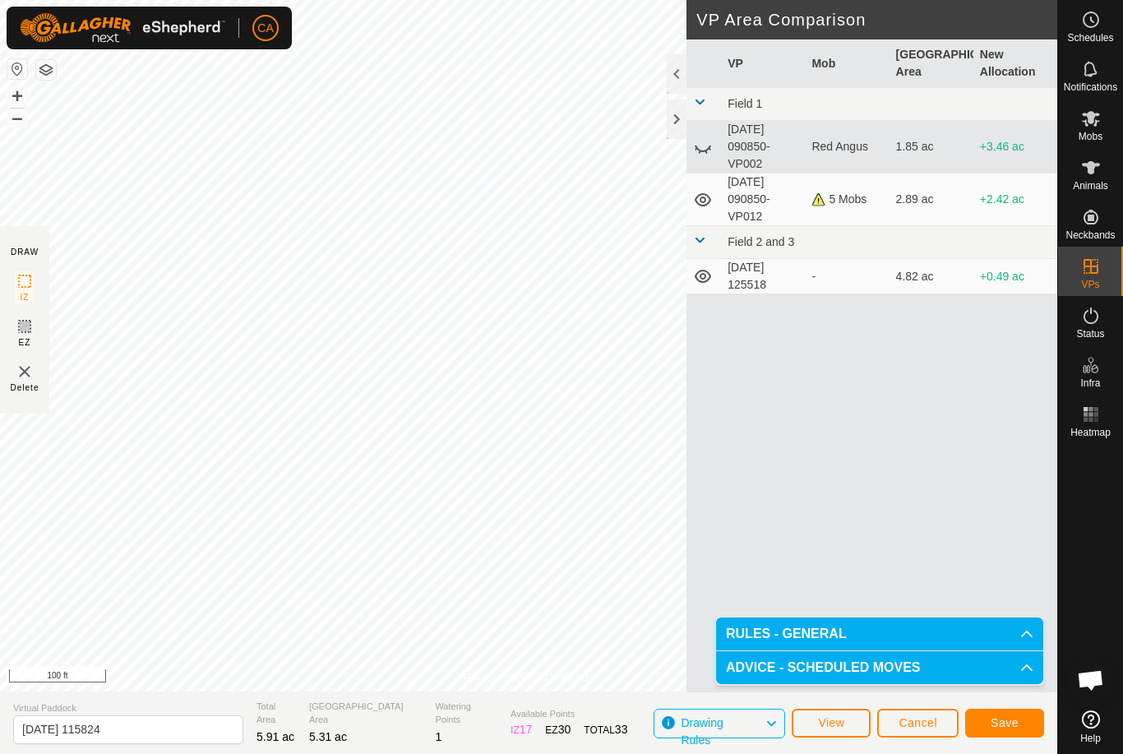
click at [1009, 723] on span "Save" at bounding box center [1005, 722] width 28 height 13
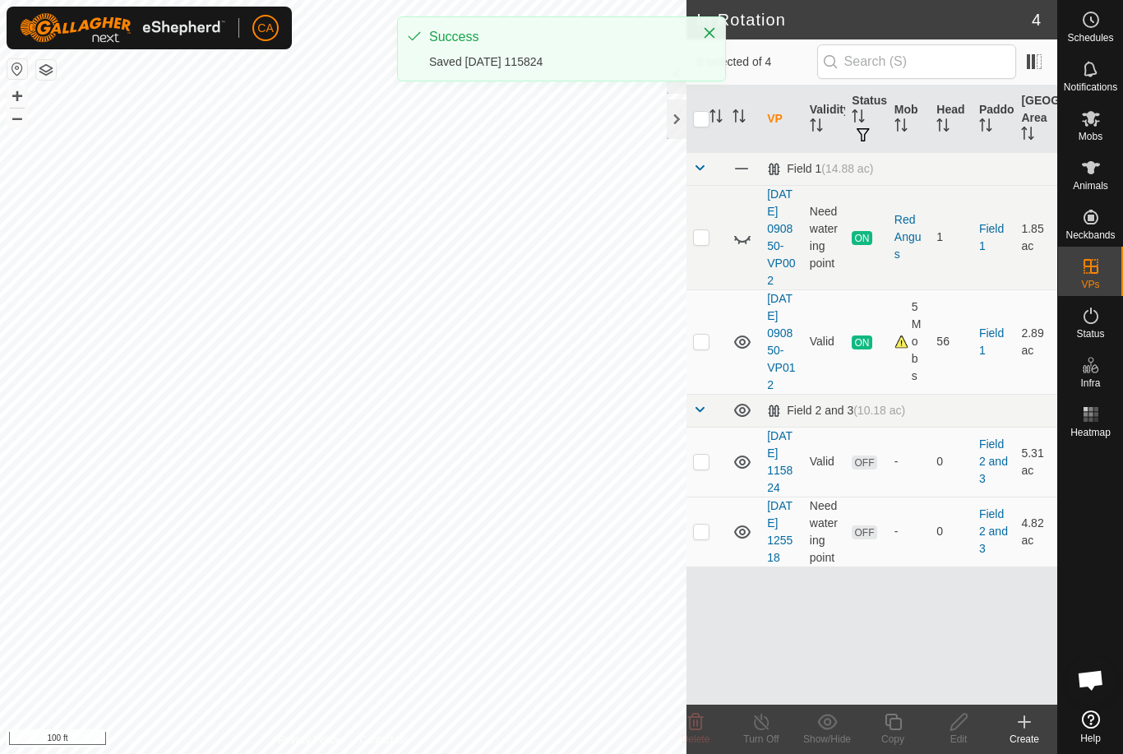
click at [702, 496] on td at bounding box center [705, 462] width 39 height 70
checkbox input "true"
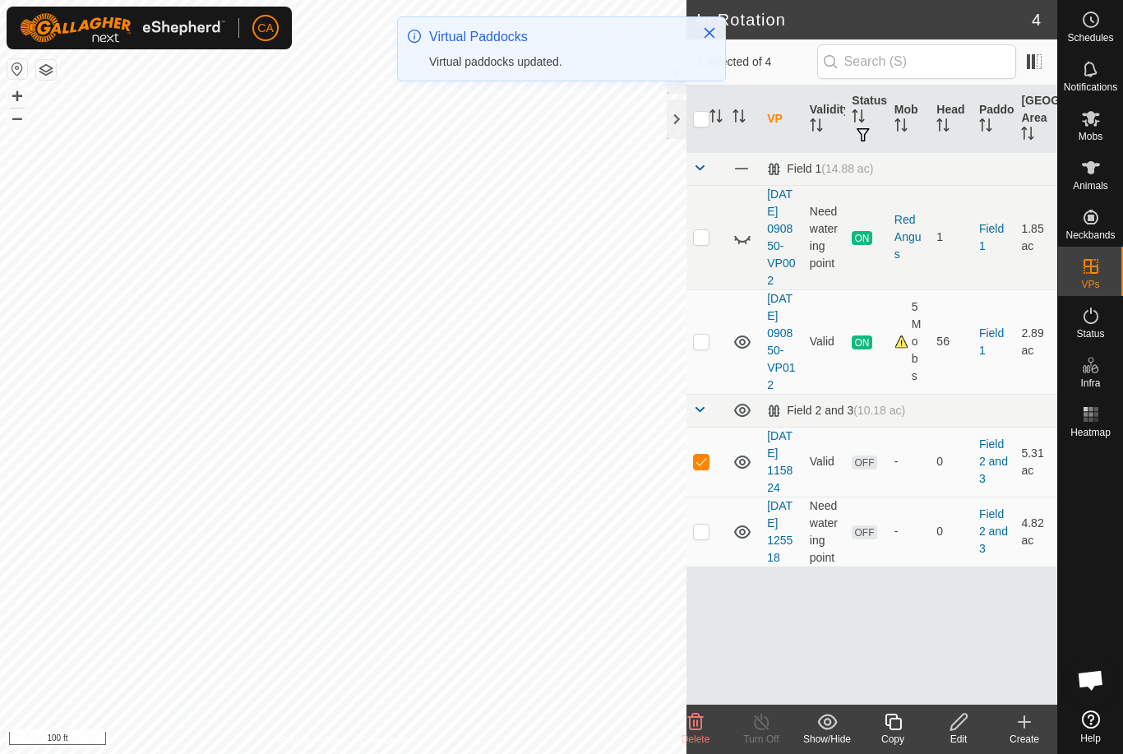
click at [953, 740] on div "Edit" at bounding box center [959, 739] width 66 height 15
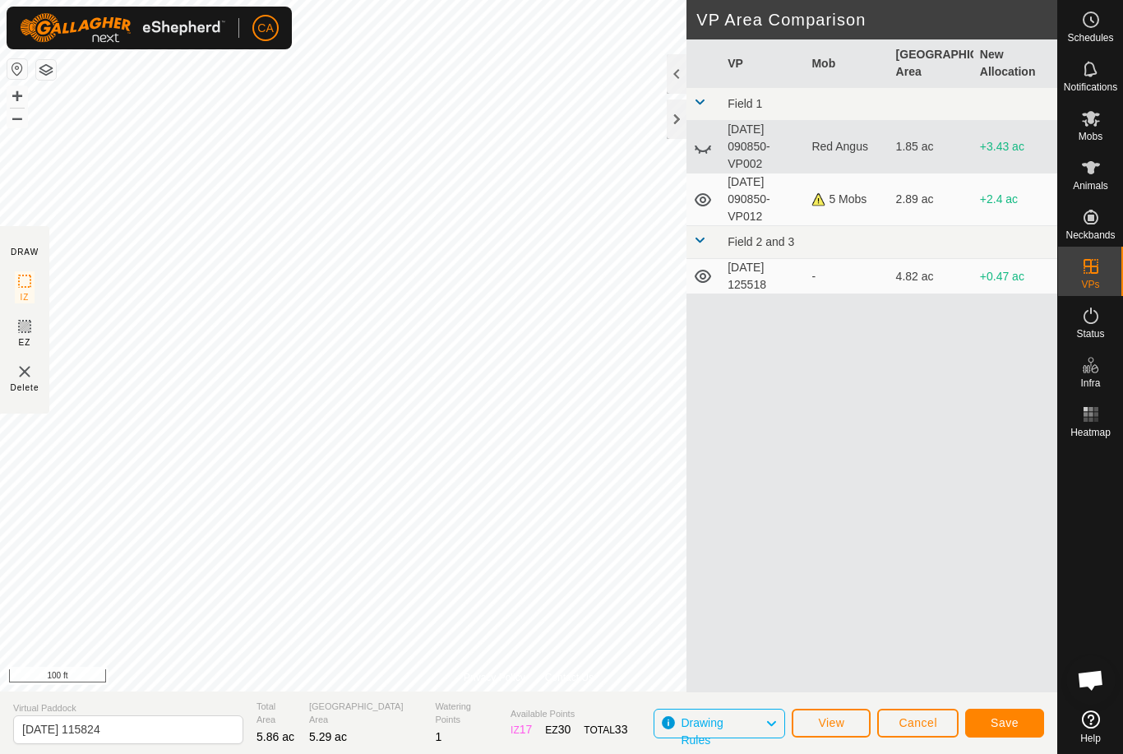
click at [1002, 725] on span "Save" at bounding box center [1005, 722] width 28 height 13
